Goal: Transaction & Acquisition: Purchase product/service

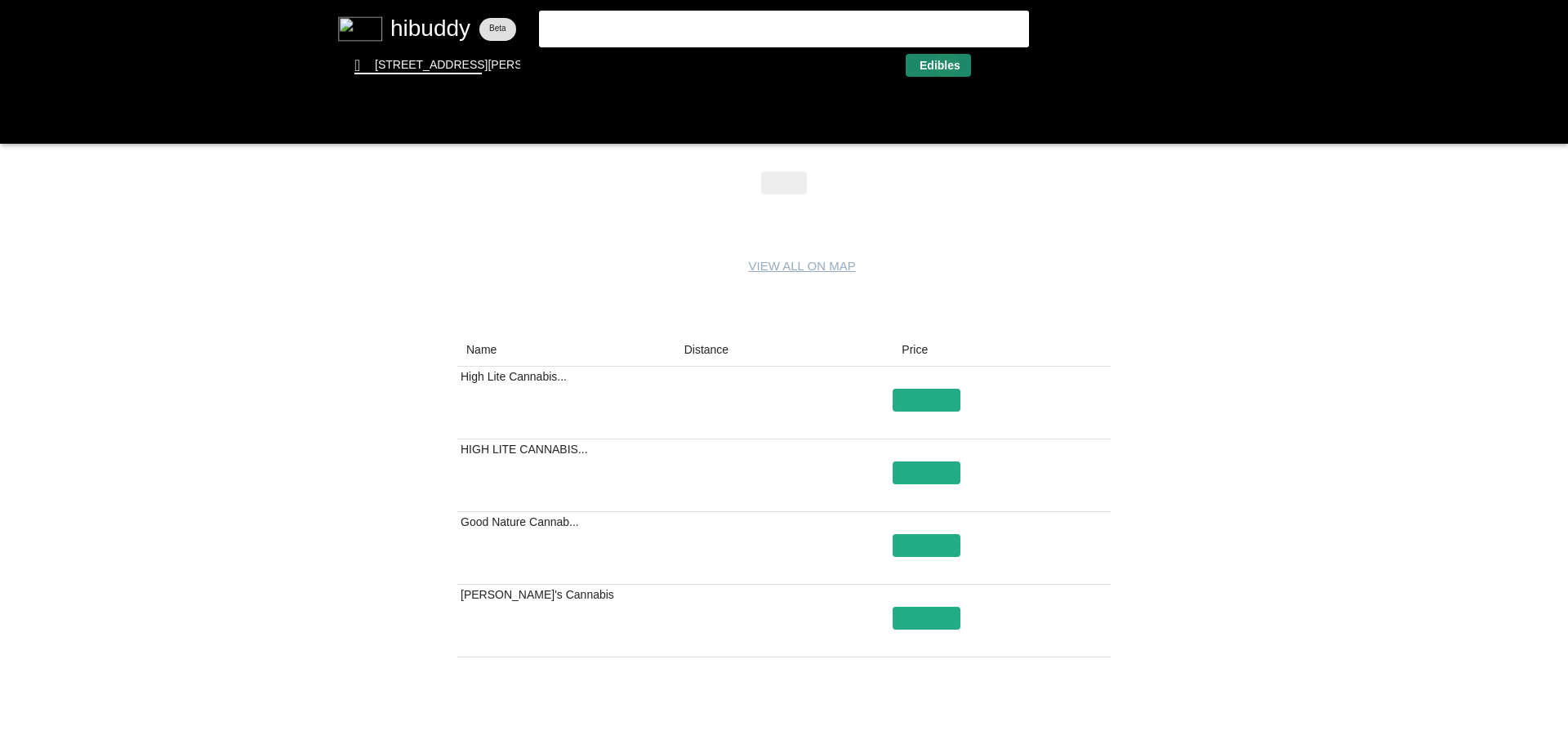
click at [947, 65] on flt-glass-pane at bounding box center [784, 372] width 1568 height 744
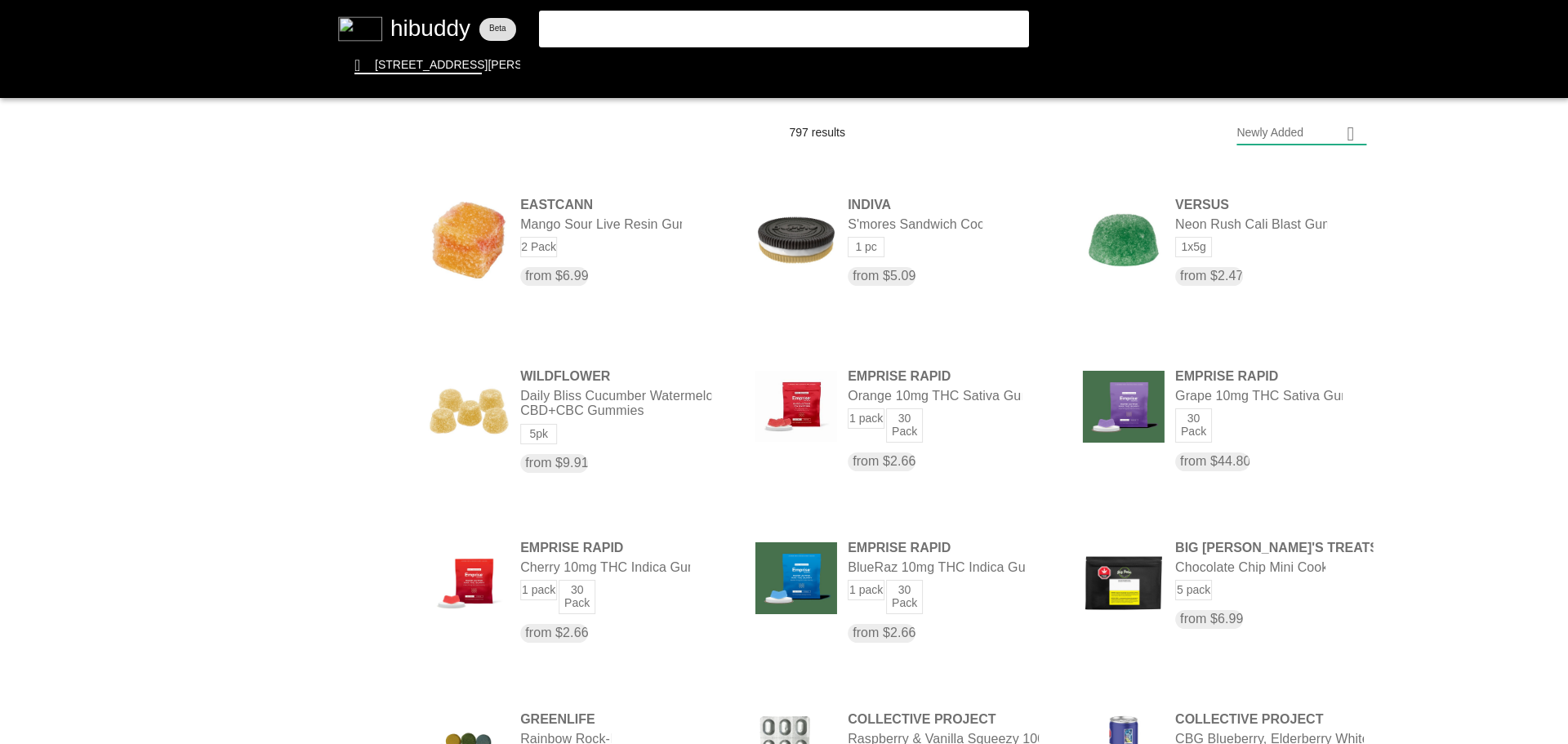
click at [1292, 141] on flt-glass-pane at bounding box center [784, 372] width 1568 height 744
click at [1288, 223] on flt-glass-pane at bounding box center [784, 372] width 1568 height 744
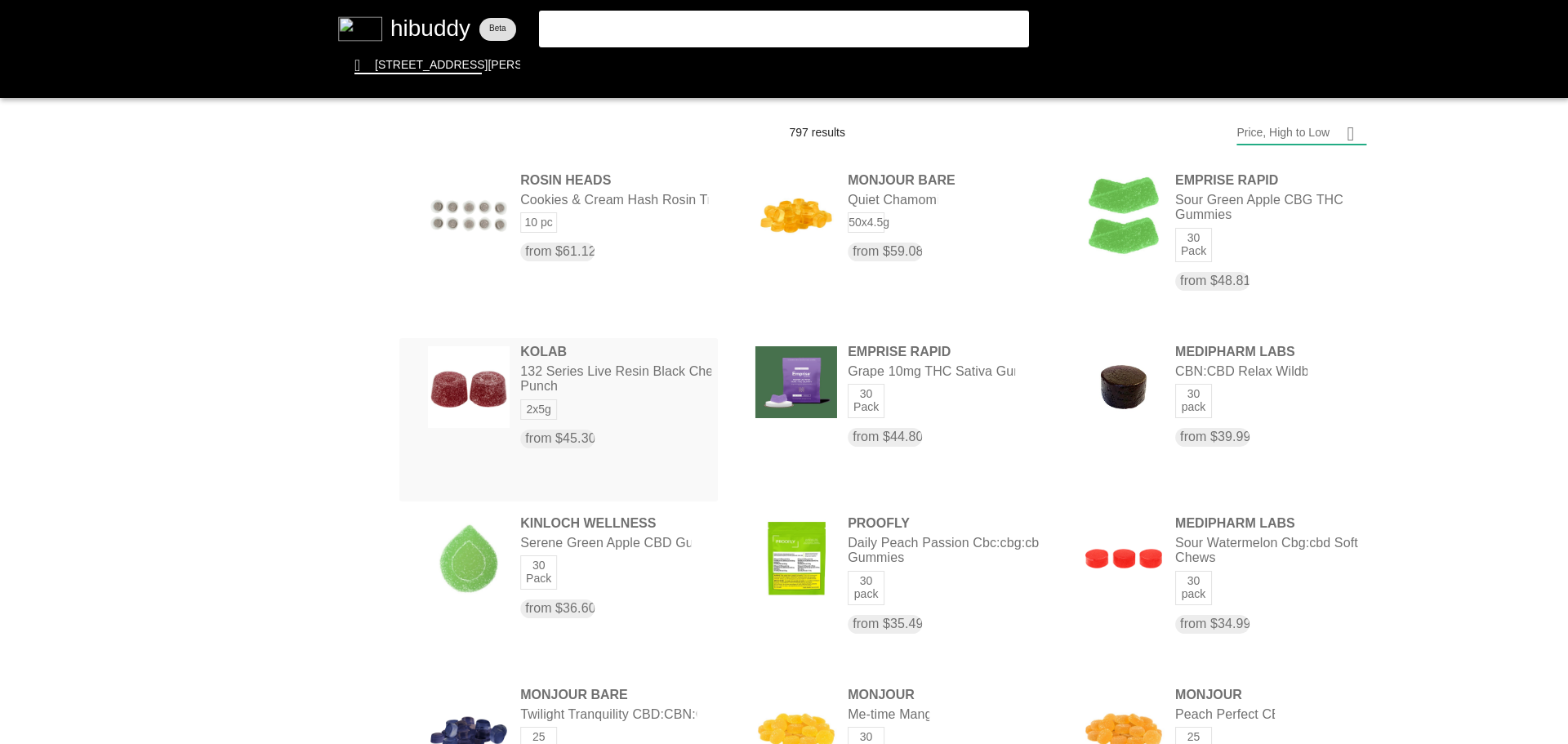
click at [646, 419] on flt-glass-pane at bounding box center [784, 372] width 1568 height 744
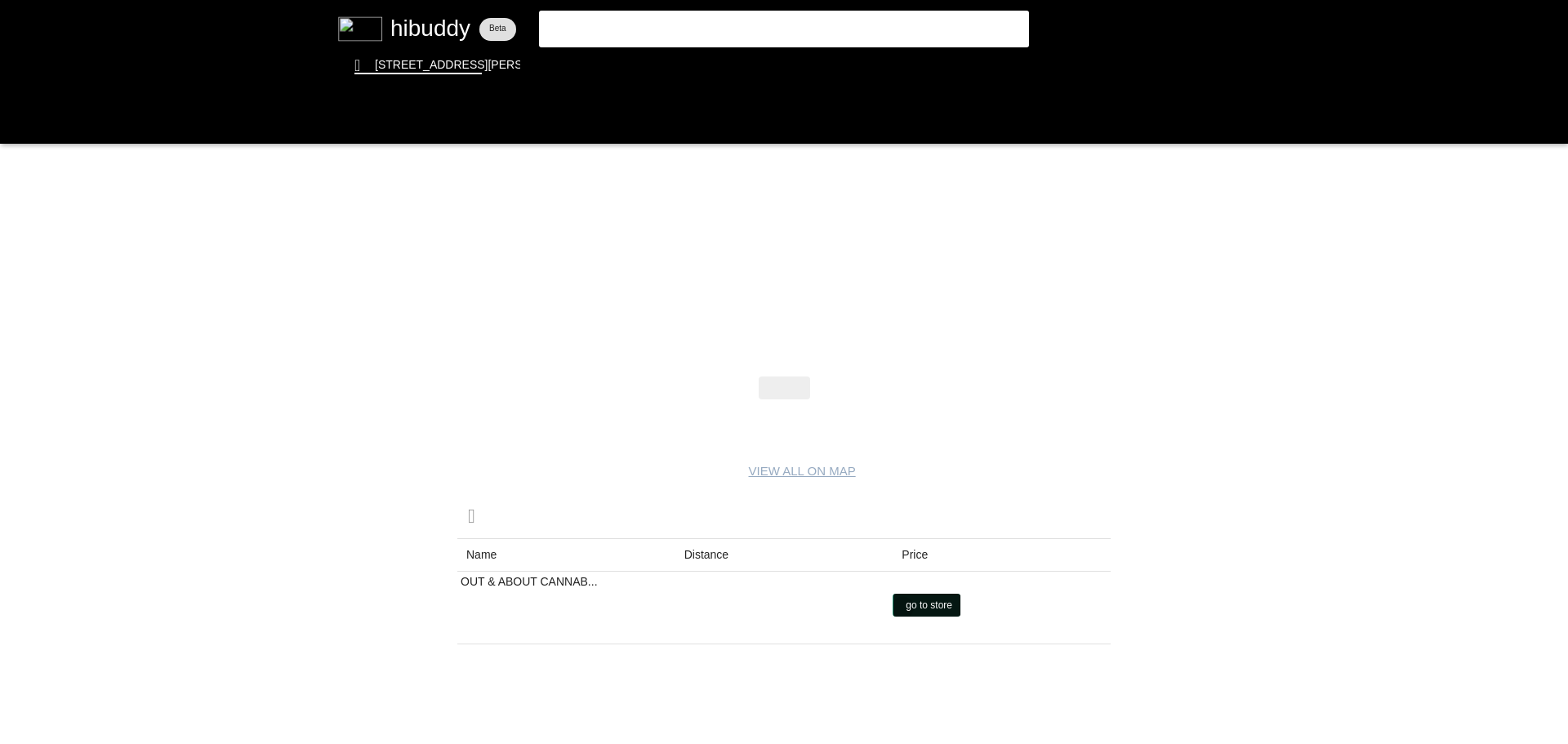
click at [903, 607] on flt-glass-pane at bounding box center [784, 372] width 1568 height 744
drag, startPoint x: 762, startPoint y: 215, endPoint x: 729, endPoint y: 211, distance: 33.2
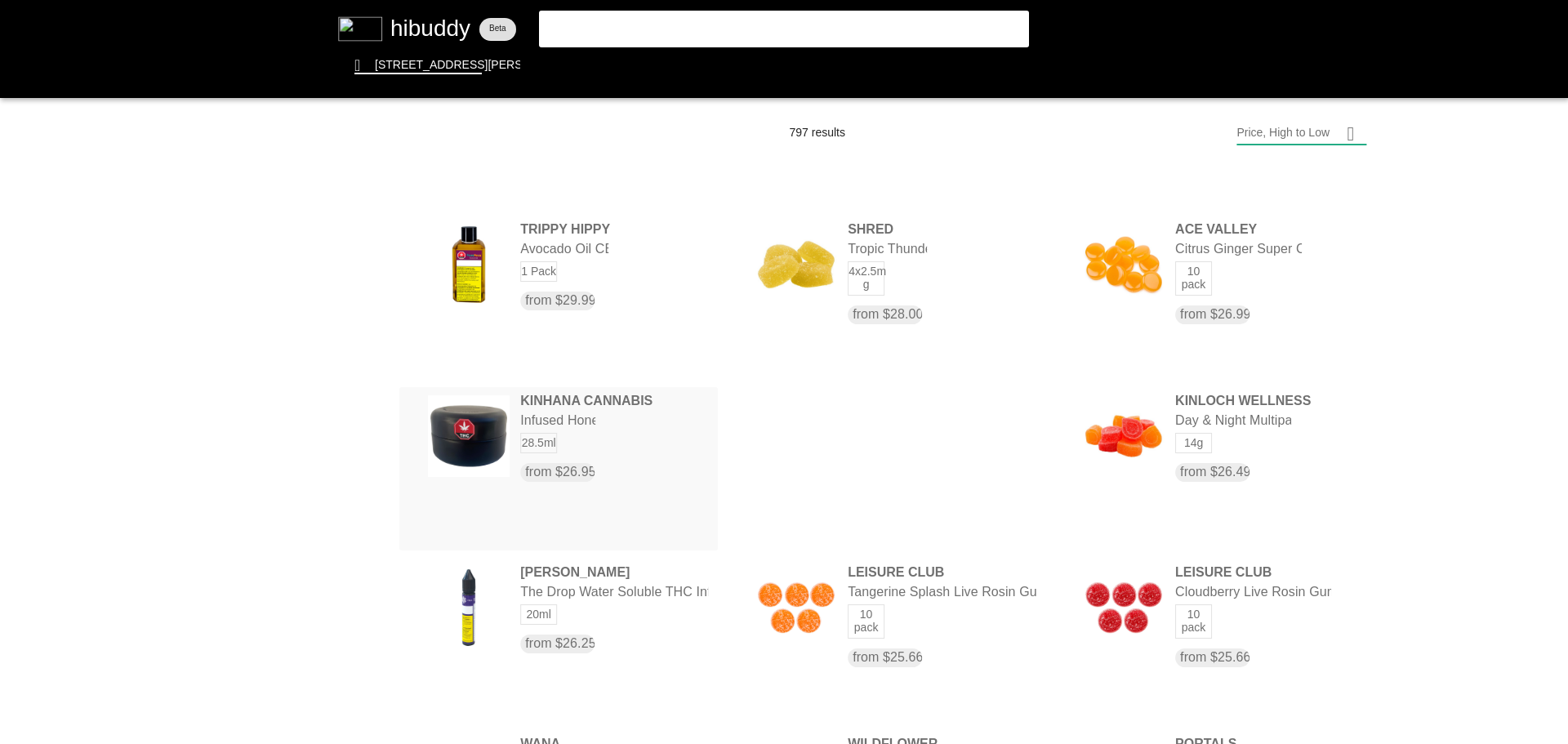
drag, startPoint x: 605, startPoint y: 455, endPoint x: 551, endPoint y: 405, distance: 73.6
drag, startPoint x: 551, startPoint y: 405, endPoint x: 521, endPoint y: 429, distance: 38.4
click at [521, 429] on flt-glass-pane at bounding box center [784, 372] width 1568 height 744
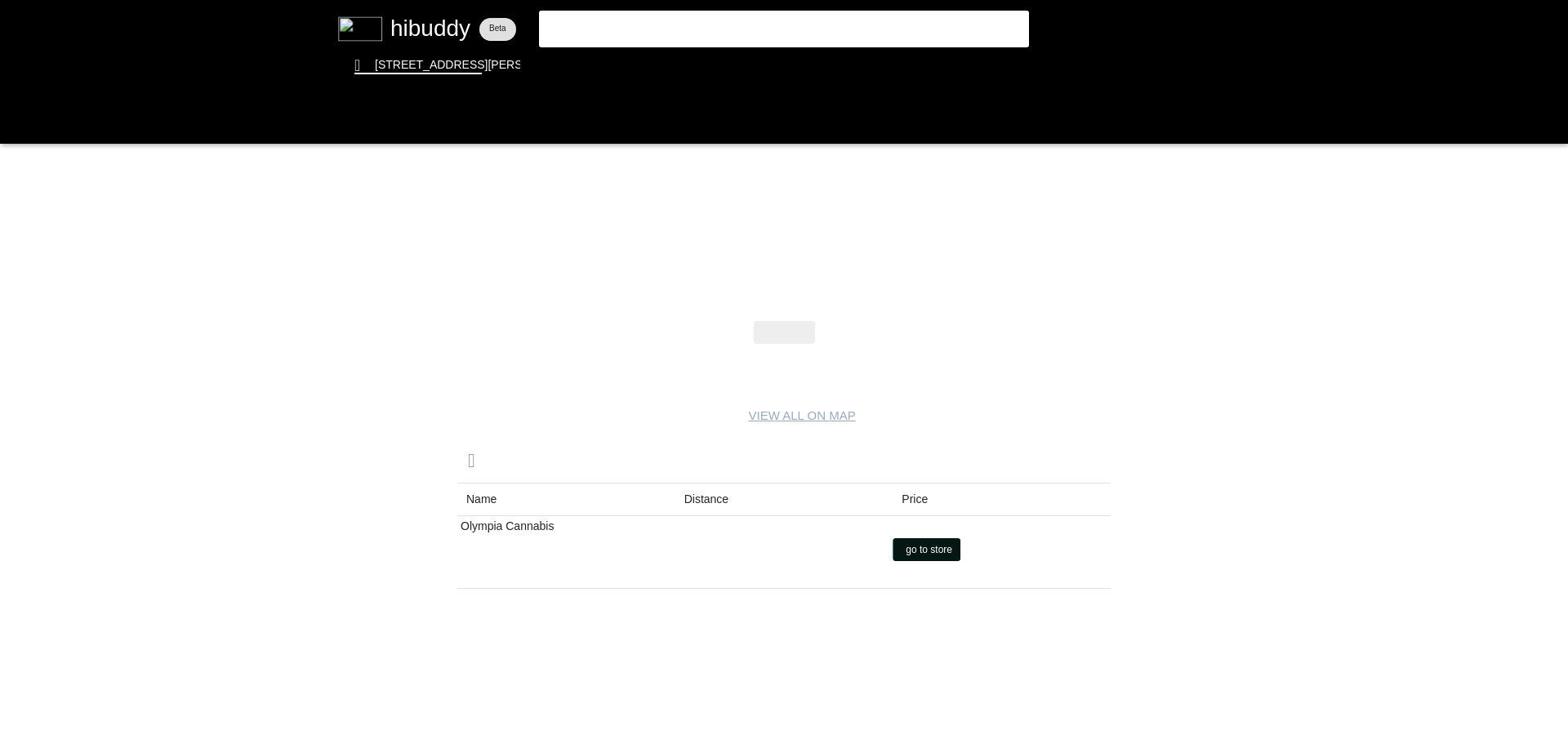
click at [923, 554] on flt-glass-pane at bounding box center [784, 372] width 1568 height 744
